Goal: Information Seeking & Learning: Find specific page/section

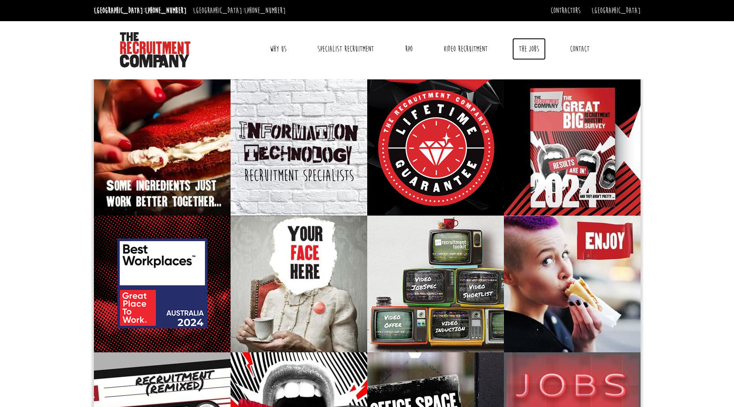
click at [525, 48] on link "The Jobs" at bounding box center [530, 49] width 34 height 22
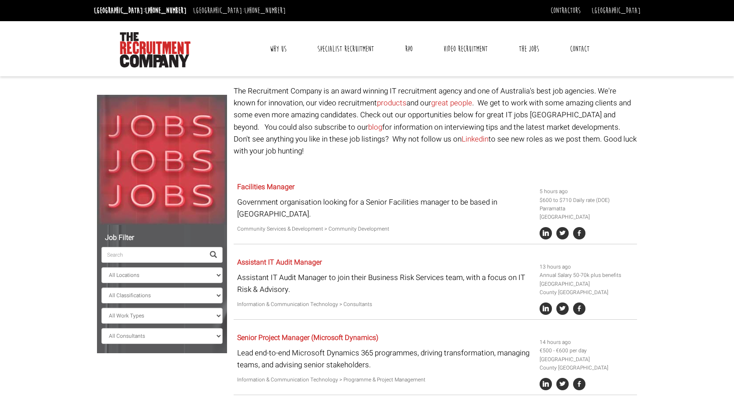
click at [184, 253] on input "search" at bounding box center [152, 255] width 103 height 16
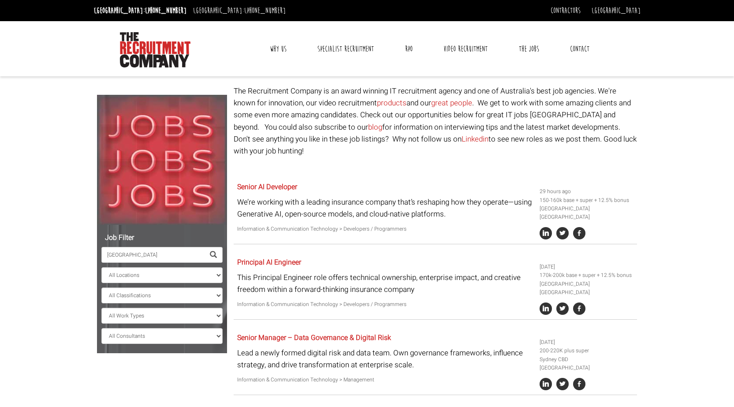
type input "sydney"
click at [217, 273] on select "All Locations Sydney Melbourne Ireland Sydney CBD Parramatta Circular Quay Nort…" at bounding box center [161, 275] width 121 height 16
select select "Sydney CBD"
click at [101, 267] on select "All Locations Sydney Melbourne Ireland Sydney CBD Parramatta Circular Quay Nort…" at bounding box center [161, 275] width 121 height 16
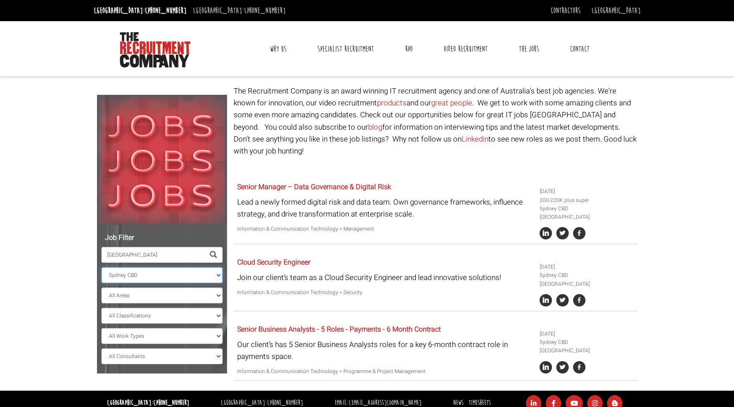
scroll to position [37, 0]
